Goal: Transaction & Acquisition: Obtain resource

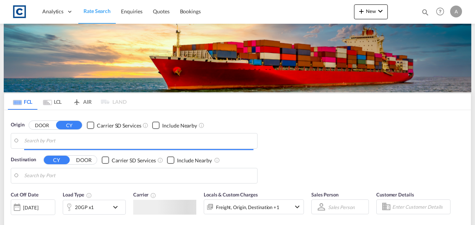
type input "GB-FK3, Falkirk"
type input "Ajman, AEAJM"
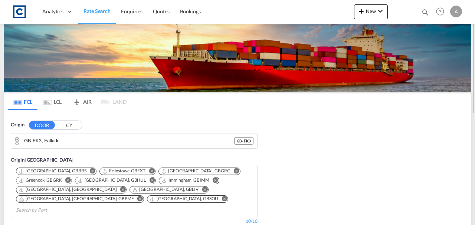
click at [65, 123] on button "CY" at bounding box center [69, 125] width 26 height 9
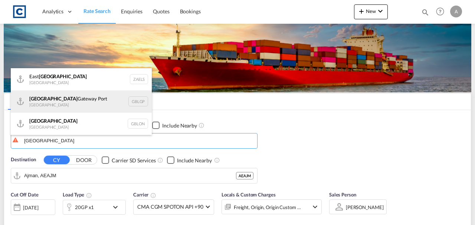
click at [83, 100] on div "London Gateway Port United Kingdom GBLGP" at bounding box center [81, 102] width 141 height 22
type input "[GEOGRAPHIC_DATA], [GEOGRAPHIC_DATA]"
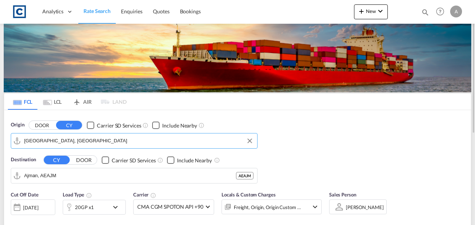
scroll to position [49, 0]
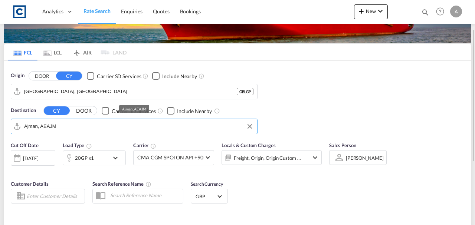
click at [82, 126] on input "Ajman, AEAJM" at bounding box center [138, 126] width 229 height 11
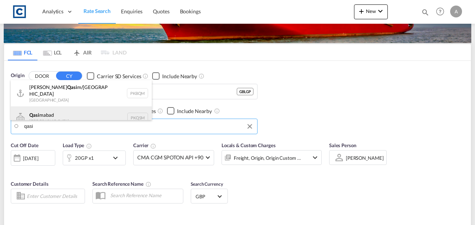
click at [67, 115] on div "Qasi mabad Pakistan PKQSM" at bounding box center [81, 118] width 141 height 22
type input "Qasimabad, PKQSM"
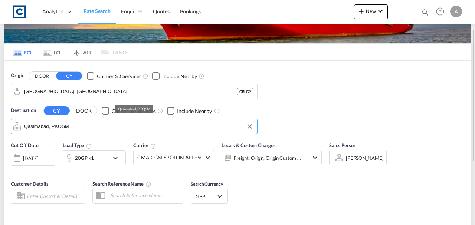
click at [105, 126] on input "Qasimabad, PKQSM" at bounding box center [138, 126] width 229 height 11
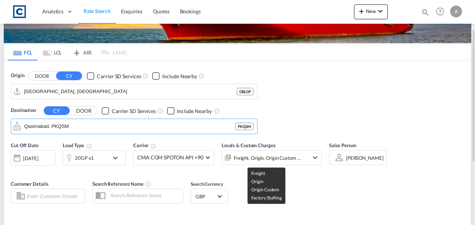
click at [275, 157] on div "Freight, Origin, Origin Custom +1" at bounding box center [268, 158] width 68 height 10
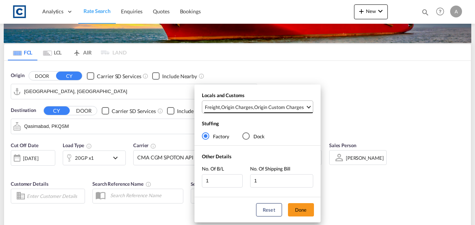
click at [267, 112] on md-select-value "Freight , Origin Charges , Origin Custom Charges" at bounding box center [258, 107] width 109 height 12
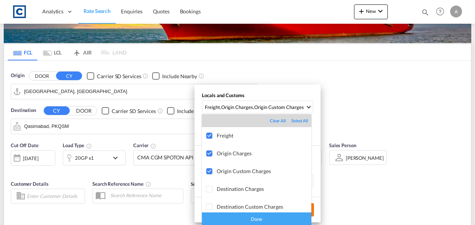
click at [292, 215] on div "Done" at bounding box center [257, 219] width 110 height 13
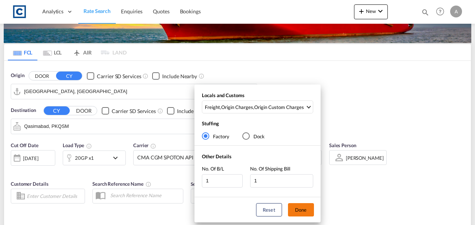
click at [308, 211] on button "Done" at bounding box center [301, 209] width 26 height 13
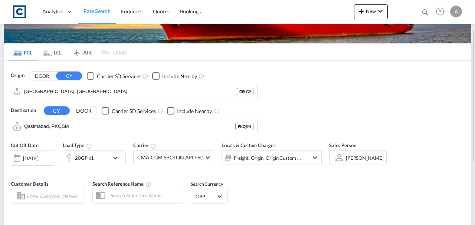
click at [81, 157] on div "20GP x1" at bounding box center [84, 158] width 19 height 10
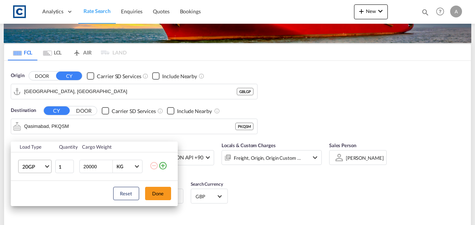
click at [30, 164] on span "20GP" at bounding box center [33, 166] width 22 height 7
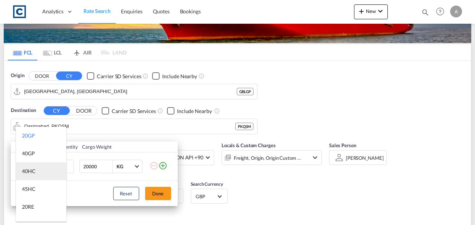
click at [38, 173] on md-option "40HC" at bounding box center [41, 172] width 50 height 18
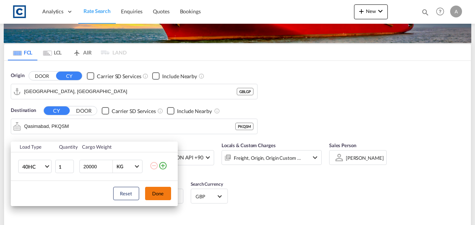
click at [148, 190] on button "Done" at bounding box center [158, 193] width 26 height 13
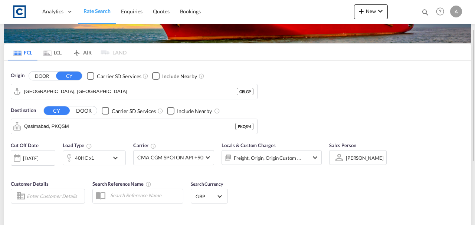
click at [50, 162] on div "[DATE]" at bounding box center [33, 158] width 45 height 16
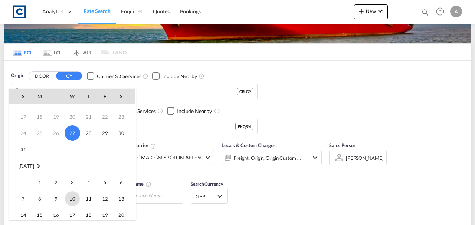
scroll to position [74, 0]
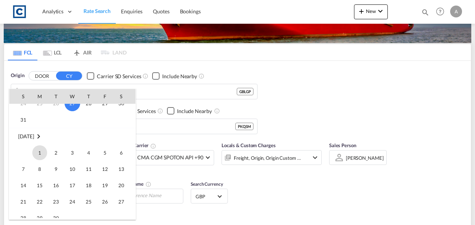
click at [43, 150] on span "1" at bounding box center [39, 153] width 15 height 15
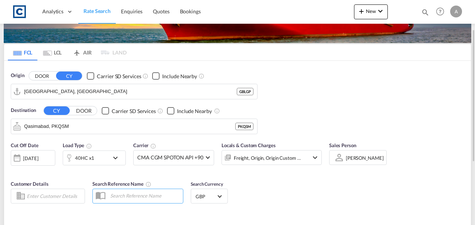
scroll to position [156, 0]
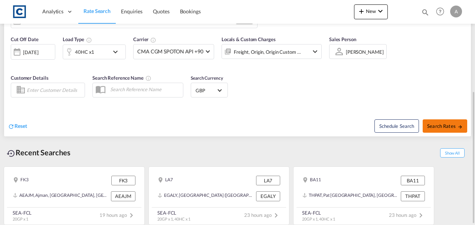
click at [438, 128] on button "Search Rates" at bounding box center [445, 126] width 45 height 13
type input "GBLGP to PKQSM / 1 Sep 2025"
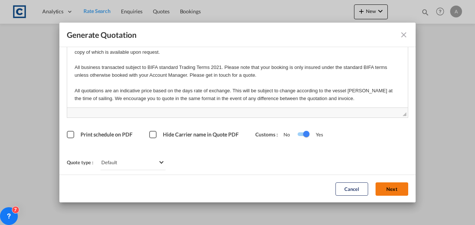
click at [387, 189] on button "Next" at bounding box center [392, 188] width 33 height 13
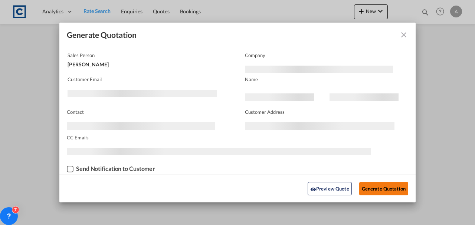
scroll to position [45, 0]
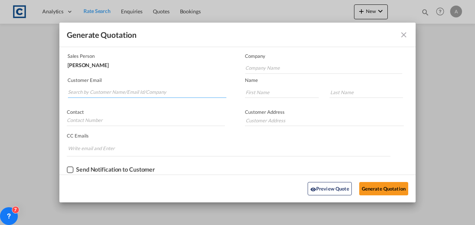
click at [189, 93] on input "Search by Customer Name/Email Id/Company" at bounding box center [147, 92] width 159 height 11
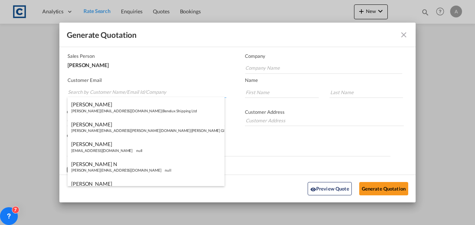
paste input "Andrea.Locarno@gruber-logistics.com"
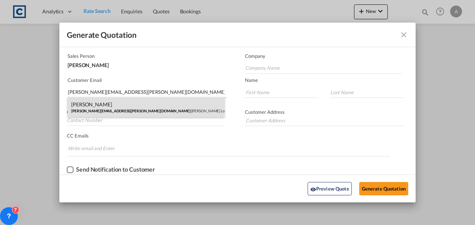
type input "Andrea.Locarno@gruber-logistics.com"
click at [146, 107] on div "Andrea Locarno Andrea.Locarno@gruber-logistics.com | Gruber Logisitcs" at bounding box center [146, 107] width 157 height 20
type input "Gruber Logisitcs"
type input "Andrea"
type input "Locarno"
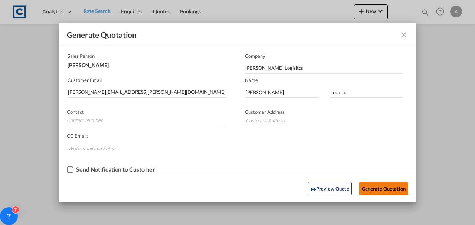
click at [381, 187] on button "Generate Quotation" at bounding box center [383, 188] width 49 height 13
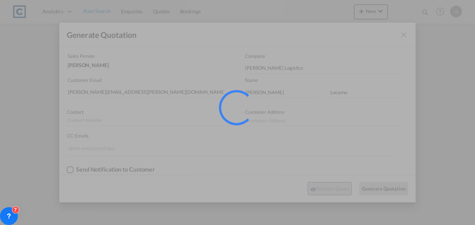
scroll to position [0, 0]
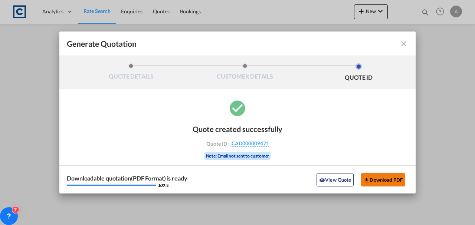
click at [382, 181] on button "Download PDF" at bounding box center [383, 179] width 44 height 13
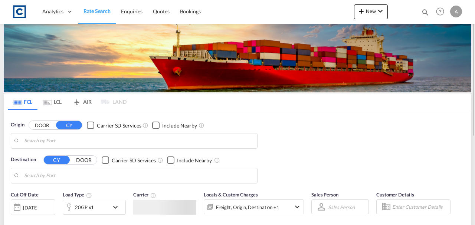
type input "[GEOGRAPHIC_DATA], [GEOGRAPHIC_DATA]"
type input "Muhammad Bin Qasim/Karachi, PKBQM"
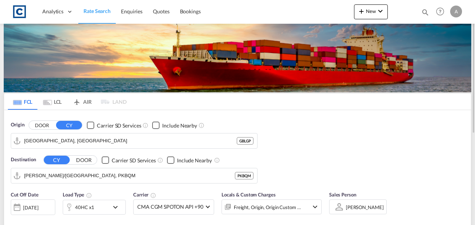
click at [41, 130] on div "Origin DOOR CY Carrier SD Services Include Nearby London Gateway Port, GBLGP GB…" at bounding box center [134, 134] width 247 height 27
click at [42, 128] on button "DOOR" at bounding box center [42, 125] width 26 height 9
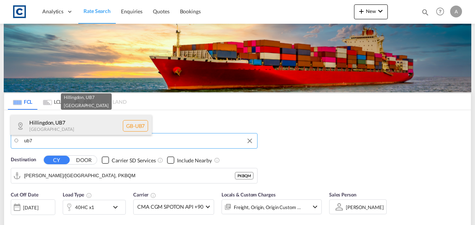
click at [48, 125] on div "Hillingdon , UB7 United Kingdom GB-UB7" at bounding box center [81, 126] width 141 height 22
type input "GB-UB7, Hillingdon"
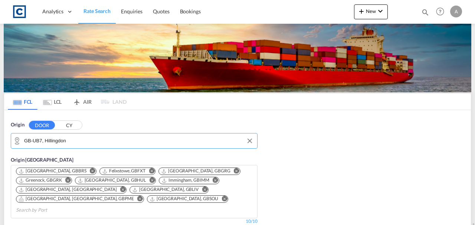
scroll to position [198, 0]
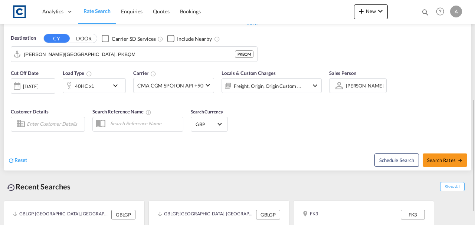
click at [275, 81] on div "Freight, Origin, Origin Custom +1" at bounding box center [268, 86] width 68 height 10
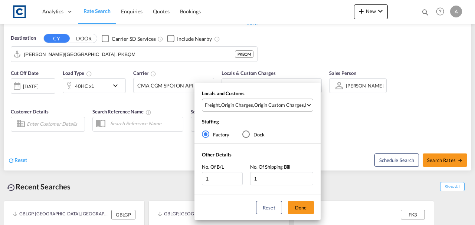
click at [269, 104] on div "Origin Custom Charges" at bounding box center [279, 105] width 50 height 7
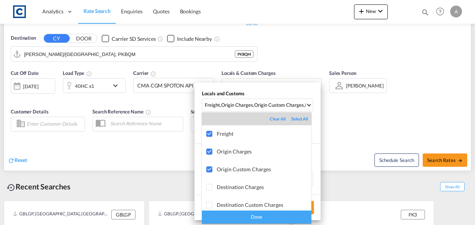
click at [278, 221] on div "Done" at bounding box center [257, 217] width 110 height 13
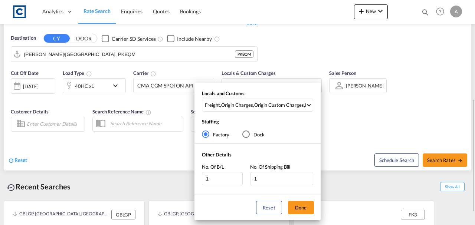
drag, startPoint x: 296, startPoint y: 209, endPoint x: 297, endPoint y: 151, distance: 57.5
click at [298, 207] on button "Done" at bounding box center [301, 207] width 26 height 13
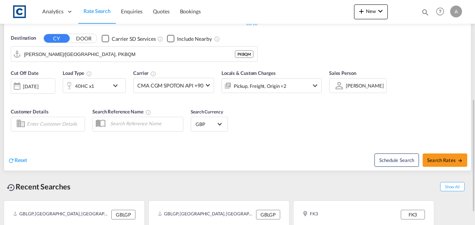
click at [293, 142] on div "Schedule Search Search Rates" at bounding box center [355, 156] width 232 height 29
click at [50, 78] on div "[DATE]" at bounding box center [33, 86] width 45 height 16
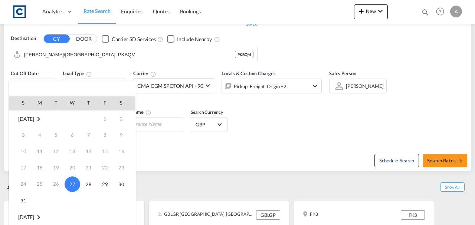
scroll to position [74, 0]
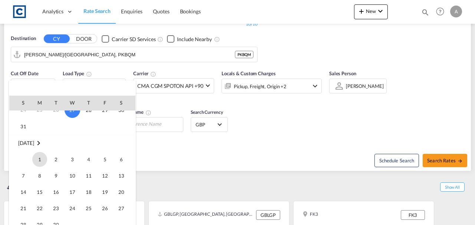
click at [36, 160] on span "1" at bounding box center [39, 159] width 15 height 15
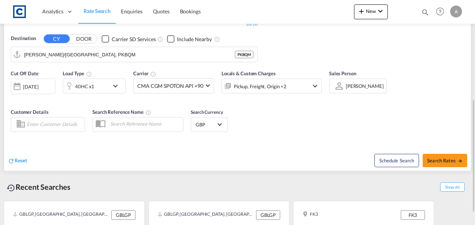
scroll to position [198, 0]
click at [441, 157] on span "Search Rates" at bounding box center [445, 160] width 36 height 6
type input "UB7 to PKBQM / 1 Sep 2025"
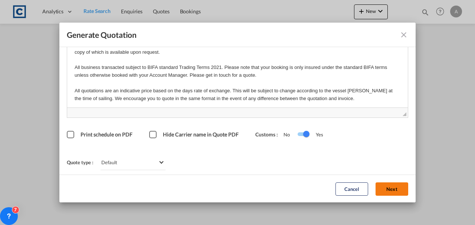
click at [379, 183] on button "Next" at bounding box center [392, 188] width 33 height 13
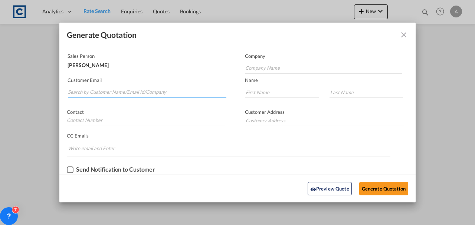
click at [152, 94] on input "Search by Customer Name/Email Id/Company" at bounding box center [147, 92] width 159 height 11
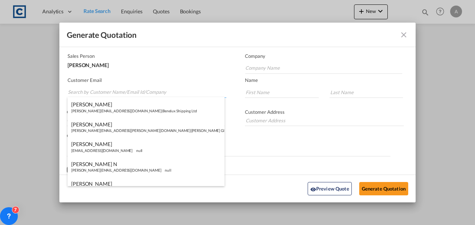
paste input "Andrea.Locarno@gruber-logistics.com"
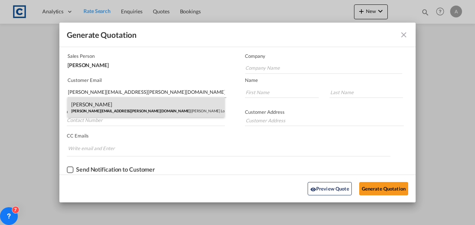
type input "Andrea.Locarno@gruber-logistics.com"
click at [156, 107] on div "Andrea Locarno Andrea.Locarno@gruber-logistics.com | Gruber Logisitcs" at bounding box center [146, 107] width 157 height 20
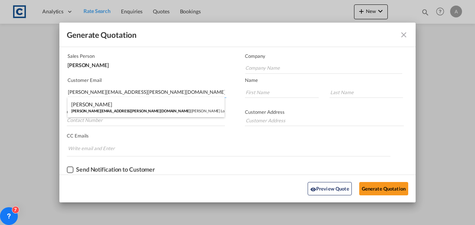
type input "Gruber Logisitcs"
type input "Andrea"
type input "Locarno"
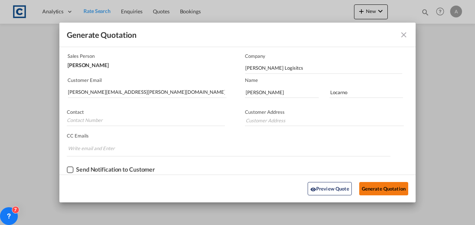
click at [373, 189] on button "Generate Quotation" at bounding box center [383, 188] width 49 height 13
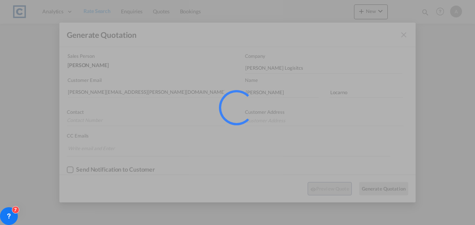
scroll to position [0, 0]
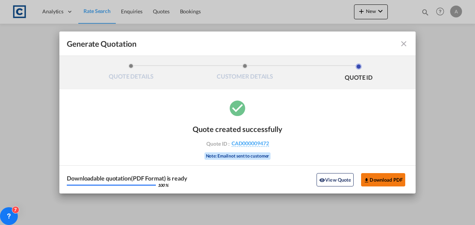
click at [379, 179] on button "Download PDF" at bounding box center [383, 179] width 44 height 13
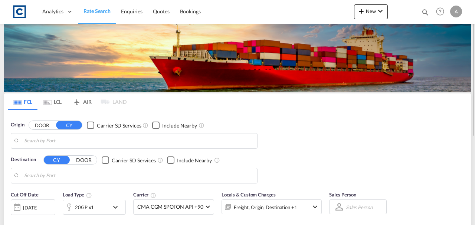
type input "GB-UB7, Hillingdon"
type input "[PERSON_NAME]/[GEOGRAPHIC_DATA], PKBQM"
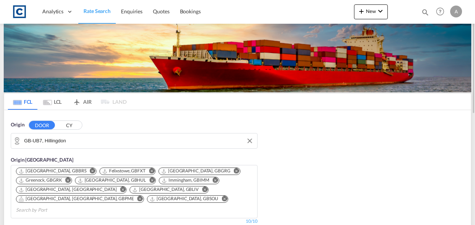
click at [101, 136] on input "GB-UB7, Hillingdon" at bounding box center [138, 141] width 229 height 11
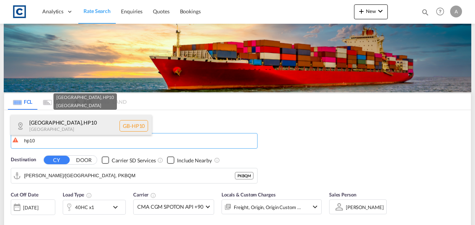
click at [91, 128] on div "[GEOGRAPHIC_DATA] , HP10 [GEOGRAPHIC_DATA] [GEOGRAPHIC_DATA]-HP10" at bounding box center [81, 126] width 141 height 22
type input "GB-HP10, [GEOGRAPHIC_DATA]"
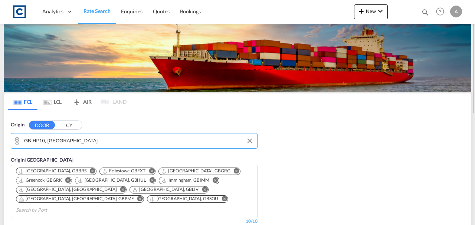
scroll to position [99, 0]
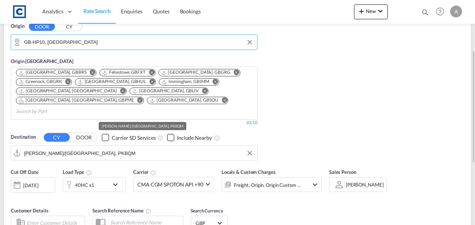
click at [99, 148] on input "[PERSON_NAME]/[GEOGRAPHIC_DATA], PKBQM" at bounding box center [138, 153] width 229 height 11
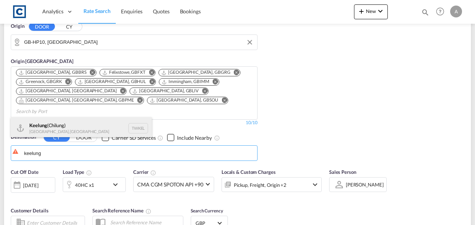
click at [94, 134] on div "Keelung ([GEOGRAPHIC_DATA]) [GEOGRAPHIC_DATA], [GEOGRAPHIC_DATA] TWKEL" at bounding box center [81, 128] width 141 height 22
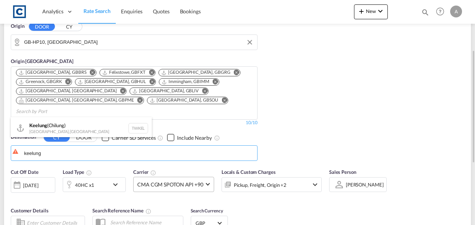
type input "Keelung (Chilung), TWKEL"
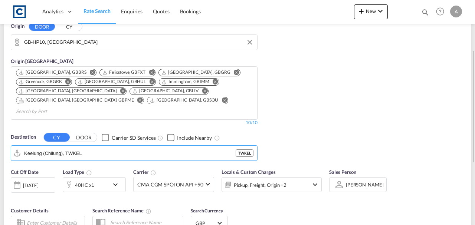
click at [97, 179] on div "40HC x1" at bounding box center [86, 184] width 46 height 15
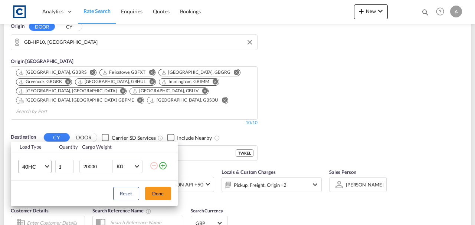
click at [33, 165] on span "40HC" at bounding box center [33, 166] width 22 height 7
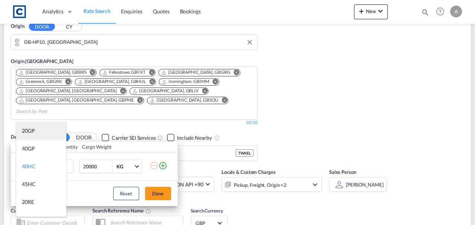
click at [37, 133] on md-option "20GP" at bounding box center [41, 131] width 50 height 18
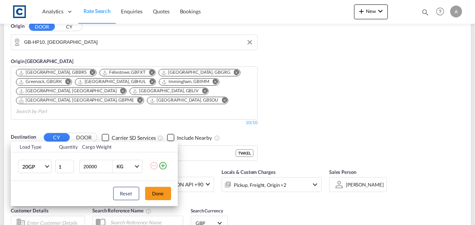
click at [163, 167] on md-icon "icon-plus-circle-outline" at bounding box center [163, 165] width 9 height 9
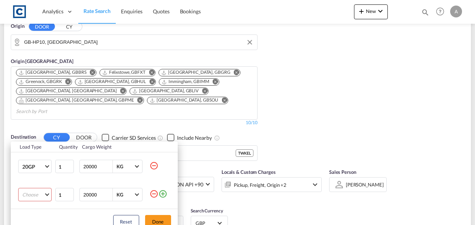
click at [29, 197] on md-select "Choose 20GP 40GP 40HC 45HC 20RE 40RE 40HR 20OT 40OT 20FR 40FR 40NR 20NR 45S 20T…" at bounding box center [34, 194] width 33 height 13
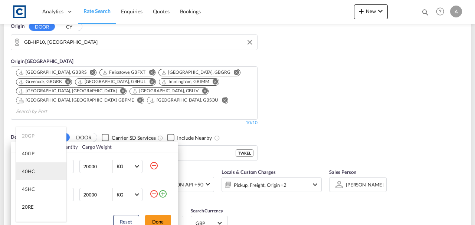
click at [37, 175] on md-option "40HC" at bounding box center [41, 172] width 50 height 18
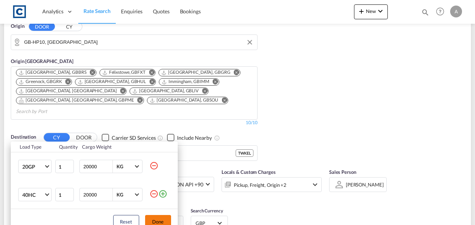
click at [155, 219] on button "Done" at bounding box center [158, 221] width 26 height 13
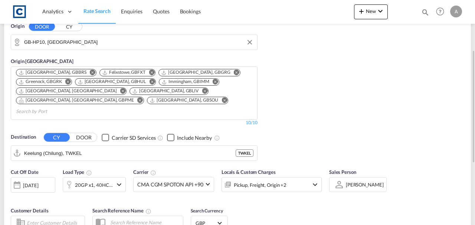
click at [246, 180] on div "Pickup, Freight, Origin +2" at bounding box center [260, 185] width 53 height 10
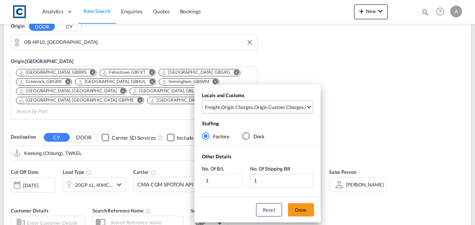
click at [257, 107] on div "Origin Custom Charges" at bounding box center [279, 107] width 50 height 7
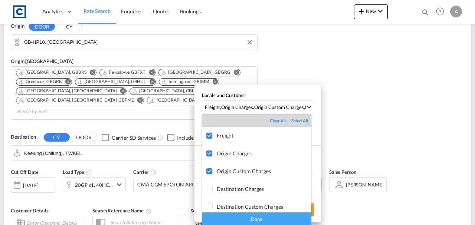
click at [286, 225] on div "Done" at bounding box center [257, 219] width 110 height 13
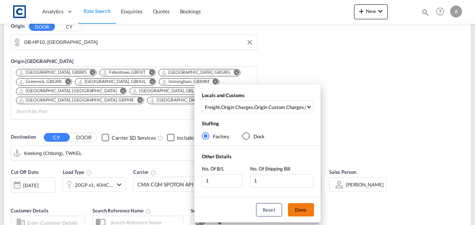
click at [298, 212] on button "Done" at bounding box center [301, 209] width 26 height 13
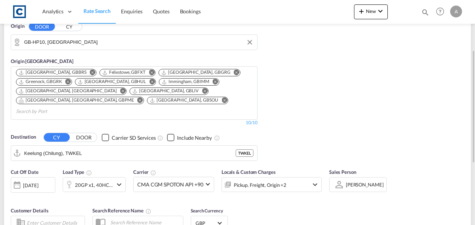
scroll to position [148, 0]
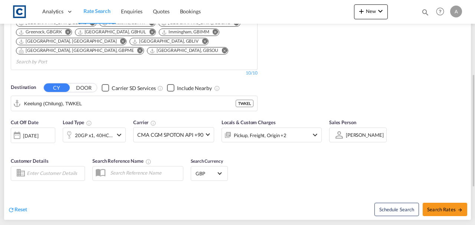
click at [28, 128] on div "[DATE]" at bounding box center [33, 136] width 45 height 16
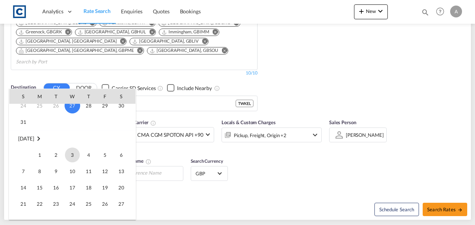
scroll to position [74, 0]
click at [42, 147] on span "1" at bounding box center [39, 153] width 15 height 15
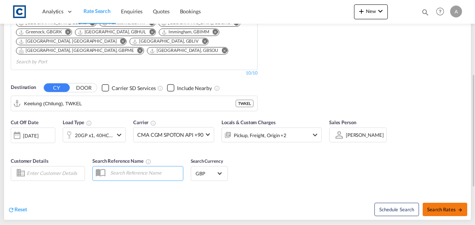
click at [443, 207] on span "Search Rates" at bounding box center [445, 210] width 36 height 6
type input "HP10 to TWKEL / [DATE]"
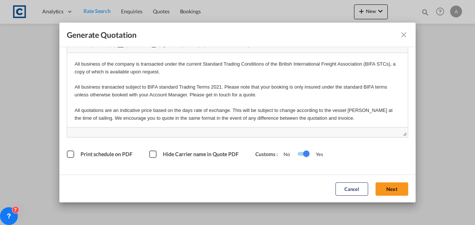
scroll to position [110, 0]
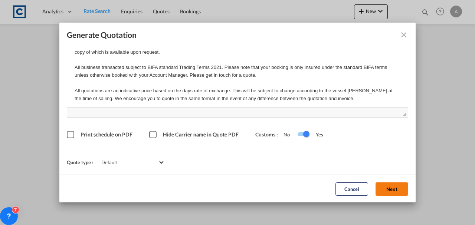
click at [382, 186] on button "Next" at bounding box center [392, 188] width 33 height 13
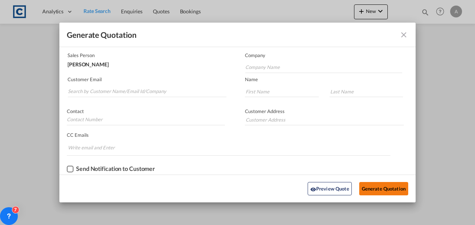
scroll to position [45, 0]
click at [169, 94] on input "Search by Customer Name/Email Id/Company" at bounding box center [147, 92] width 159 height 11
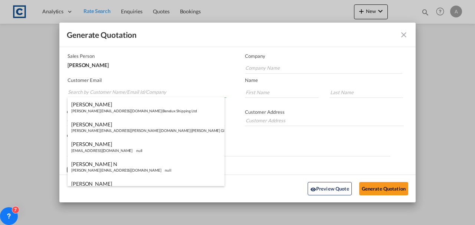
paste input "[PERSON_NAME][EMAIL_ADDRESS][PERSON_NAME][DOMAIN_NAME]"
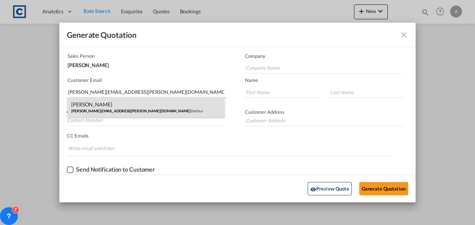
type input "[PERSON_NAME][EMAIL_ADDRESS][PERSON_NAME][DOMAIN_NAME]"
click at [175, 114] on div "[PERSON_NAME] [PERSON_NAME][EMAIL_ADDRESS][PERSON_NAME][DOMAIN_NAME] | Harbur" at bounding box center [146, 107] width 157 height 20
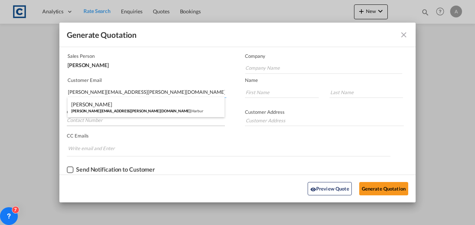
type input "Harbur"
type input "[PERSON_NAME]"
type input "Hayfield"
type input "01394 674788"
type input "[STREET_ADDRESS][PERSON_NAME]"
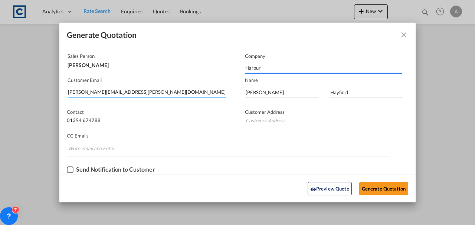
type input "[STREET_ADDRESS][PERSON_NAME]"
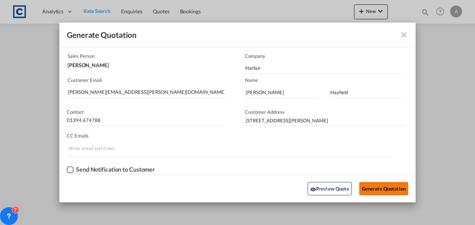
click at [381, 183] on button "Generate Quotation" at bounding box center [383, 188] width 49 height 13
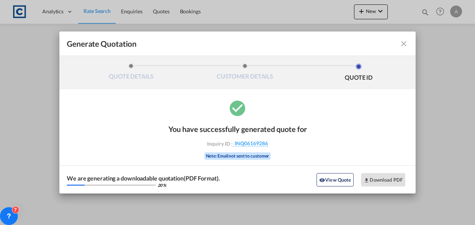
scroll to position [0, 0]
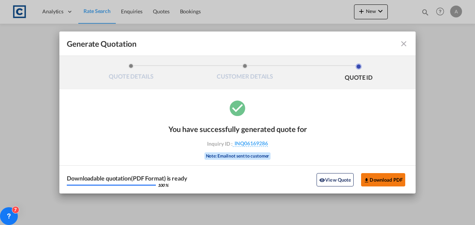
click at [392, 173] on button "Download PDF" at bounding box center [383, 179] width 44 height 13
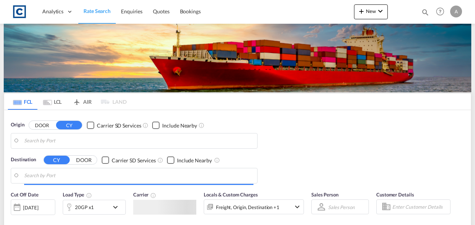
type input "GB-HP10, [GEOGRAPHIC_DATA]"
type input "Keelung (Chilung), TWKEL"
